Goal: Find contact information: Find contact information

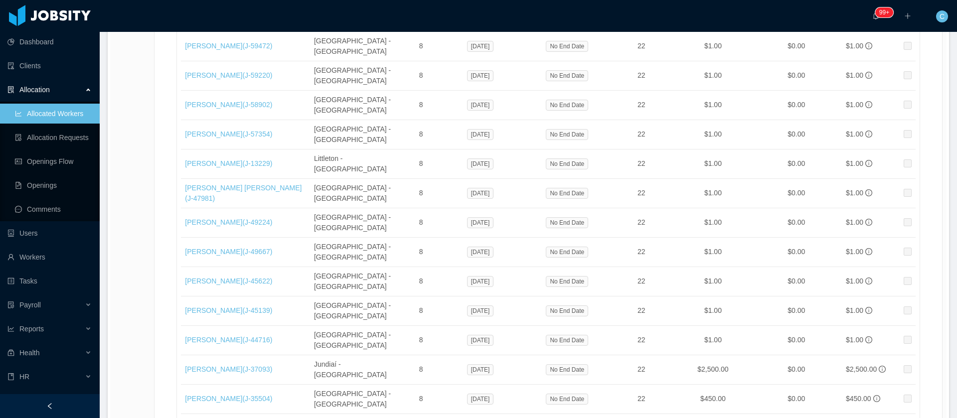
scroll to position [1450, 0]
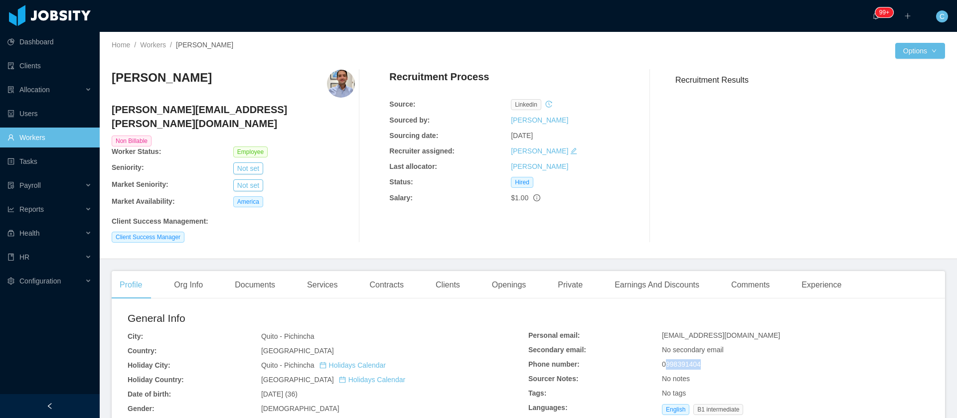
drag, startPoint x: 702, startPoint y: 352, endPoint x: 658, endPoint y: 352, distance: 43.9
click at [662, 359] on div "0998391404" at bounding box center [795, 364] width 267 height 10
click at [704, 331] on span "felipesandovaln@gmail.com" at bounding box center [721, 335] width 118 height 8
click at [706, 331] on span "felipesandovaln@gmail.com" at bounding box center [721, 335] width 118 height 8
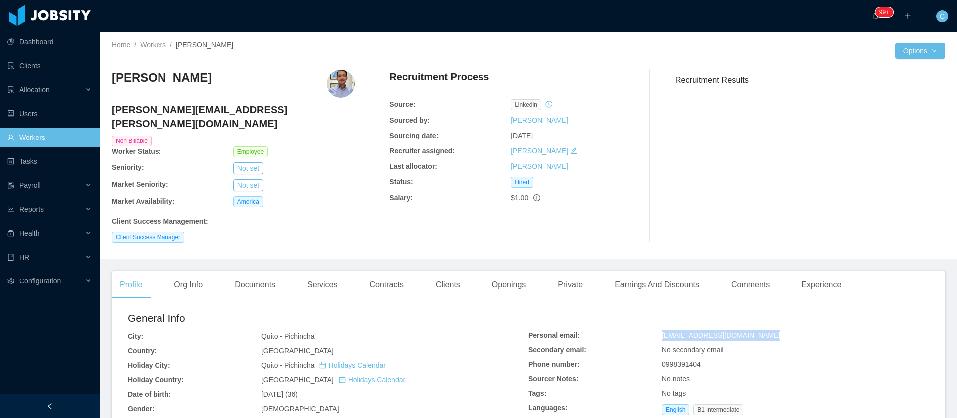
copy span "felipesandovaln@gmail.com"
drag, startPoint x: 696, startPoint y: 353, endPoint x: 659, endPoint y: 352, distance: 37.4
click at [662, 359] on div "0998391404" at bounding box center [795, 364] width 267 height 10
copy span "998391404"
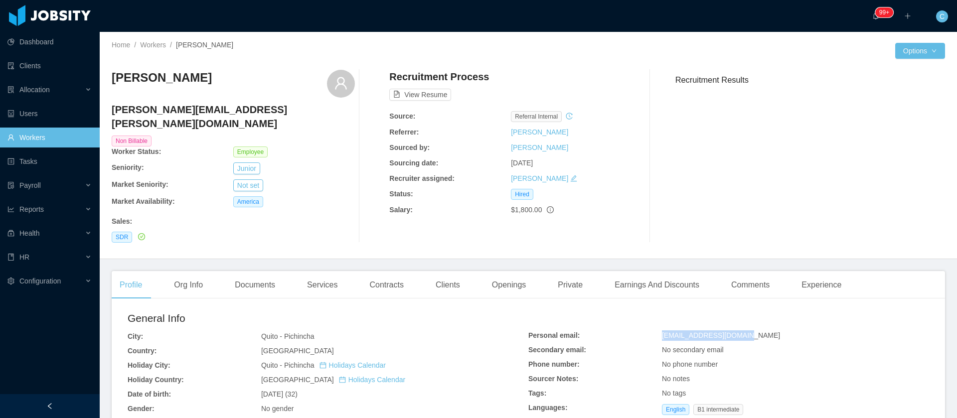
drag, startPoint x: 711, startPoint y: 322, endPoint x: 641, endPoint y: 327, distance: 69.9
click at [641, 330] on div "Personal email: mari_13-05@hotmail.com Secondary email: No secondary email Phon…" at bounding box center [728, 374] width 401 height 89
copy div "mari_13-05@hotmail.com"
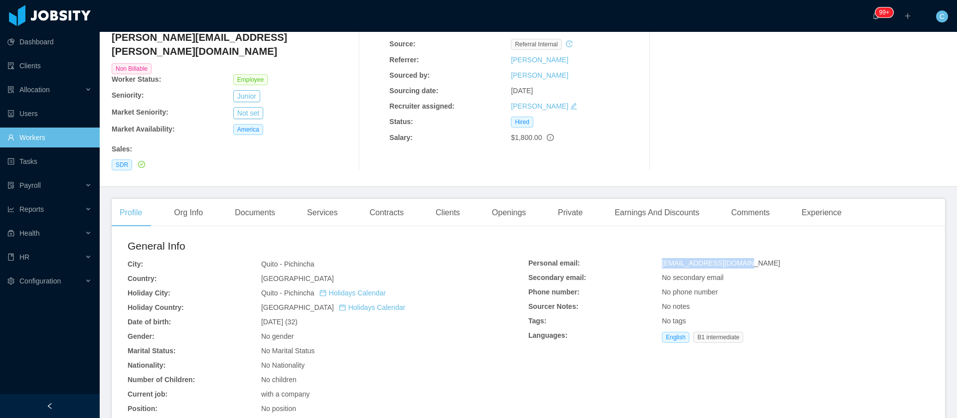
scroll to position [75, 0]
drag, startPoint x: 305, startPoint y: 306, endPoint x: 252, endPoint y: 313, distance: 53.7
click at [252, 313] on div "General Info City: Quito - Pichincha Country: Ecuador Holiday City: Quito - Pic…" at bounding box center [328, 348] width 401 height 224
drag, startPoint x: 262, startPoint y: 306, endPoint x: 270, endPoint y: 307, distance: 8.0
click at [270, 315] on span "May 13th, 1993 (32)" at bounding box center [279, 319] width 36 height 8
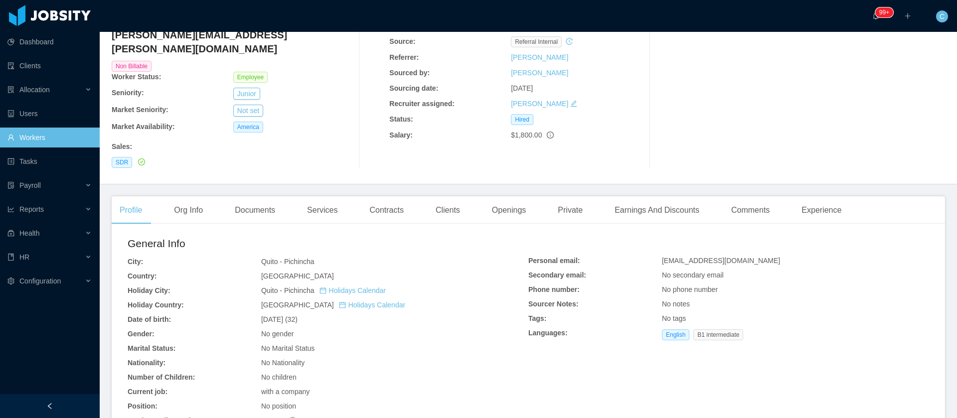
click at [278, 315] on span "May 13th, 1993 (32)" at bounding box center [279, 319] width 36 height 8
drag, startPoint x: 308, startPoint y: 305, endPoint x: 260, endPoint y: 303, distance: 48.4
click at [261, 315] on span "May 13th, 1993 (32)" at bounding box center [279, 319] width 36 height 8
copy span "May 13th, 1993"
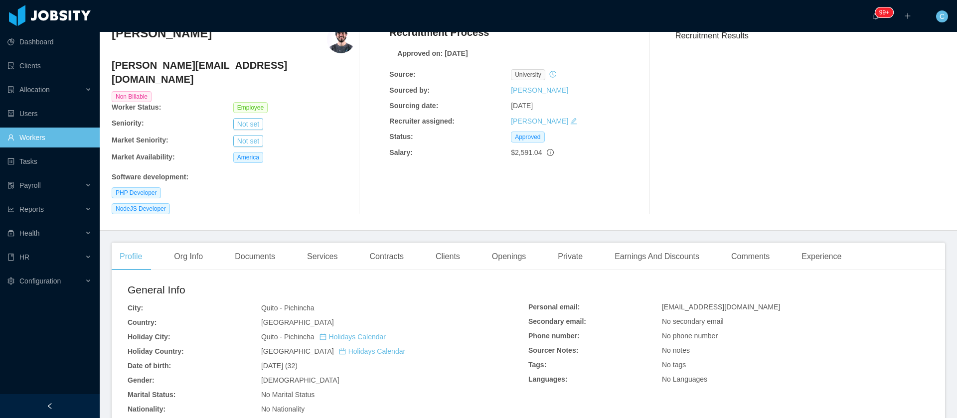
scroll to position [75, 0]
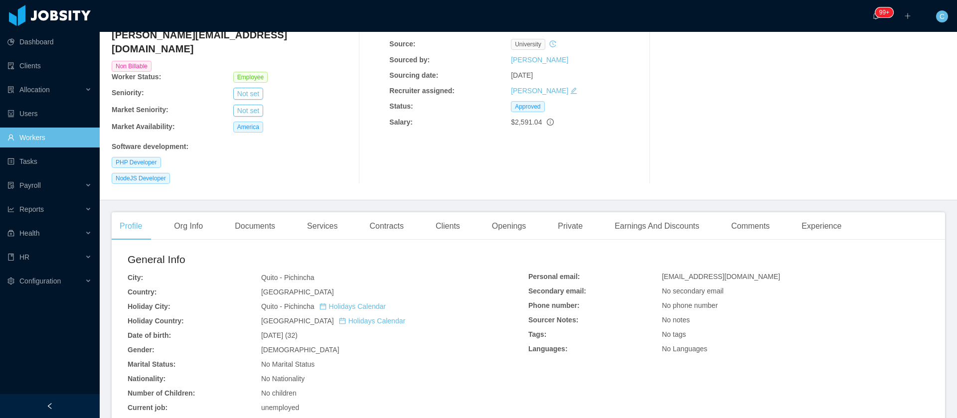
click at [712, 273] on span "[EMAIL_ADDRESS][DOMAIN_NAME]" at bounding box center [721, 277] width 118 height 8
